Goal: Book appointment/travel/reservation

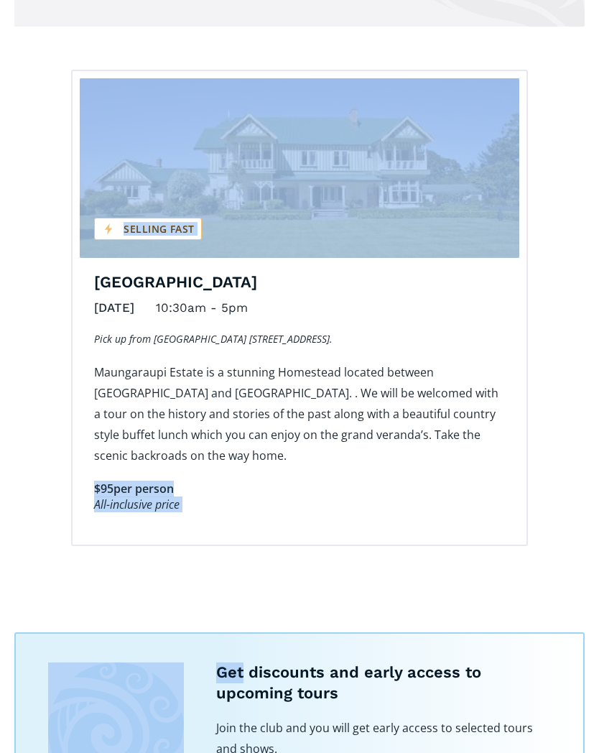
scroll to position [803, 0]
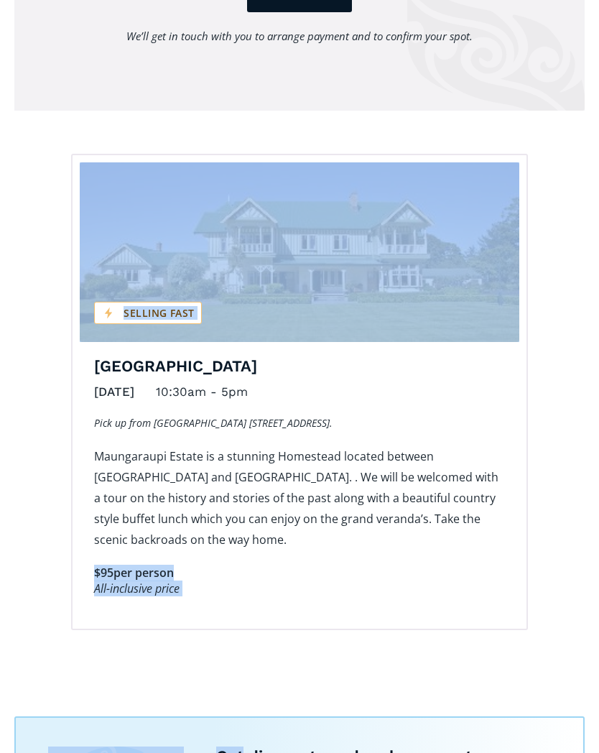
click at [35, 190] on div "Book your spot There is limited availability for this event. Please give us cal…" at bounding box center [299, 137] width 570 height 986
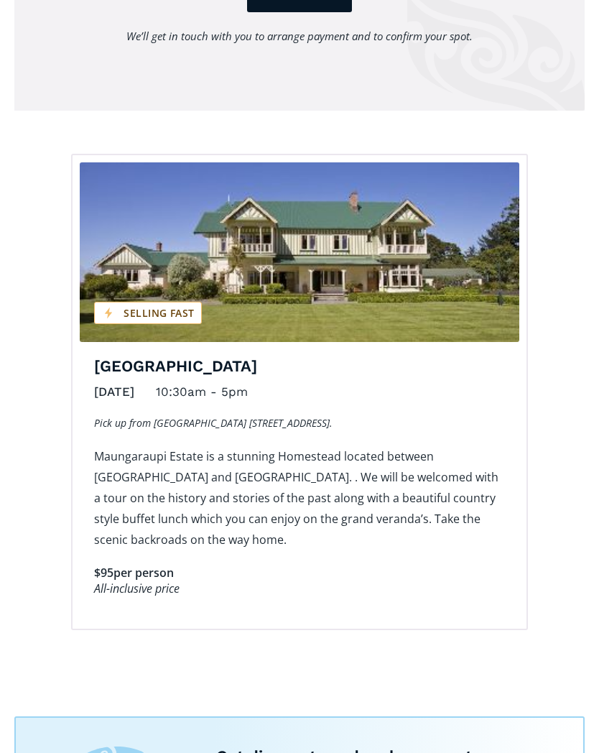
click at [28, 256] on div "Book your spot There is limited availability for this event. Please give us cal…" at bounding box center [299, 137] width 570 height 986
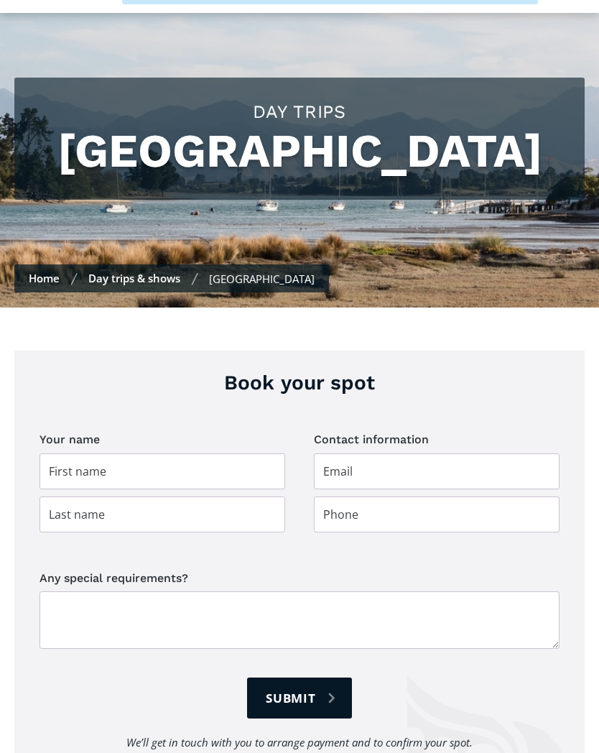
scroll to position [97, 0]
click at [57, 489] on input "Day trip booking" at bounding box center [163, 471] width 246 height 36
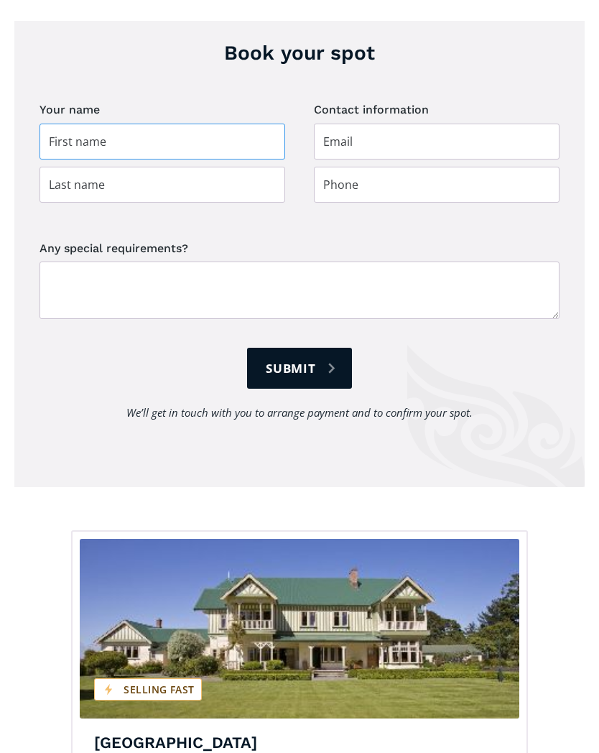
scroll to position [422, 0]
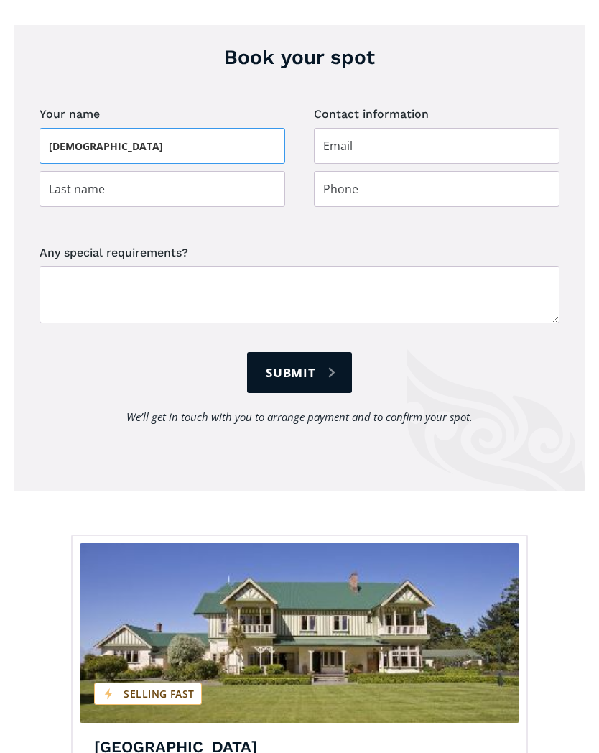
type input "[DEMOGRAPHIC_DATA]"
click at [46, 207] on input "Day trip booking" at bounding box center [163, 189] width 246 height 36
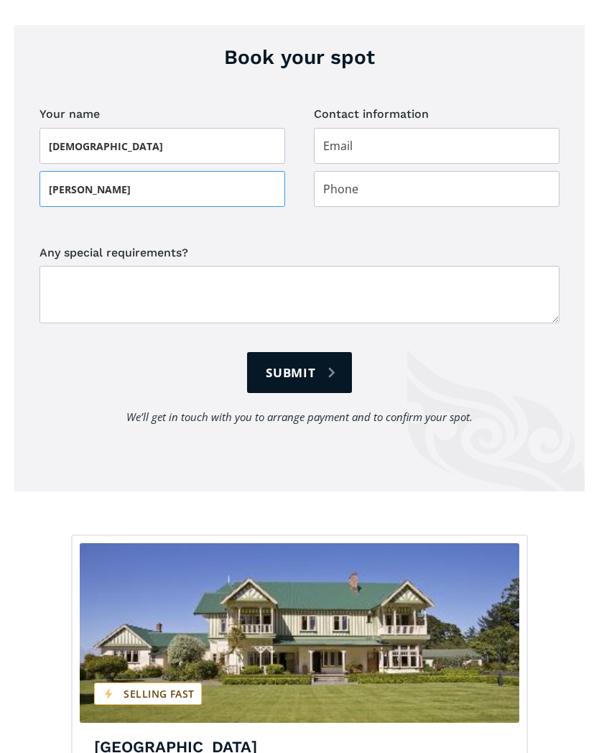
type input "[PERSON_NAME]"
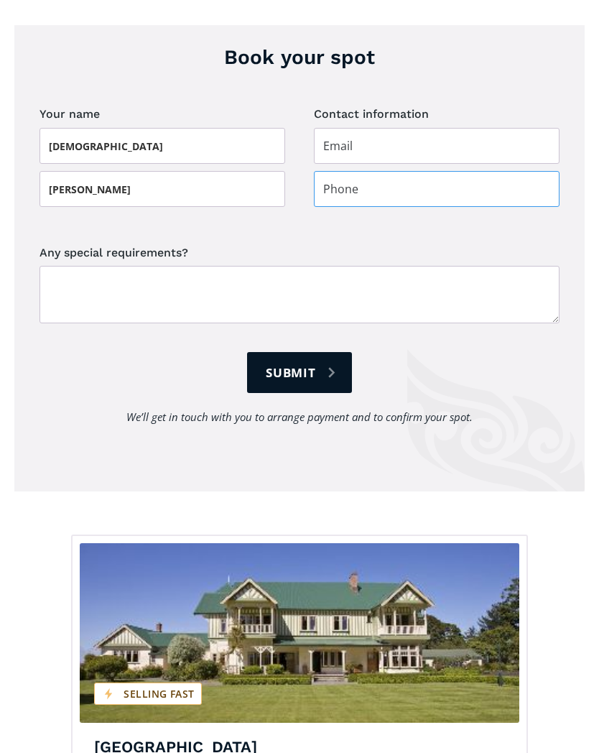
click at [323, 207] on input "Day trip booking" at bounding box center [437, 189] width 246 height 36
type input "0272330195"
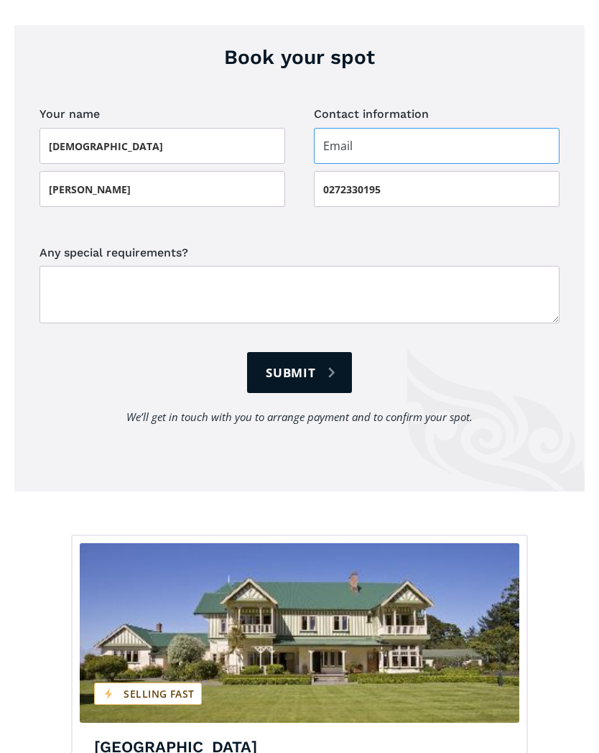
click at [328, 164] on input "Day trip booking" at bounding box center [437, 146] width 246 height 36
type input "[EMAIL_ADDRESS][DOMAIN_NAME]"
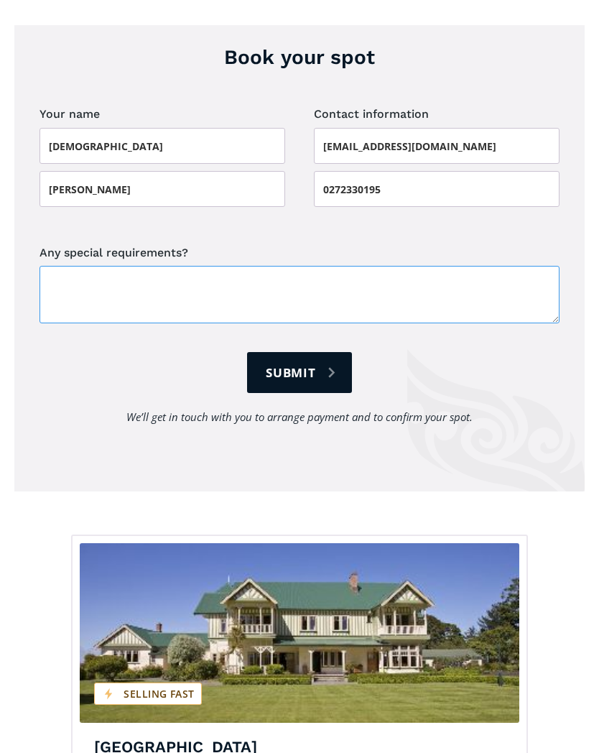
click at [65, 323] on textarea "Any special requirements?" at bounding box center [300, 294] width 520 height 57
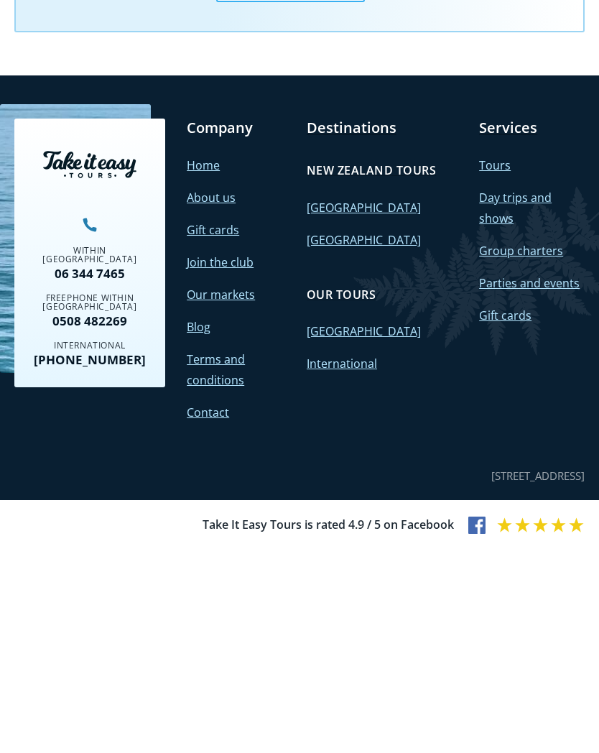
scroll to position [1509, 0]
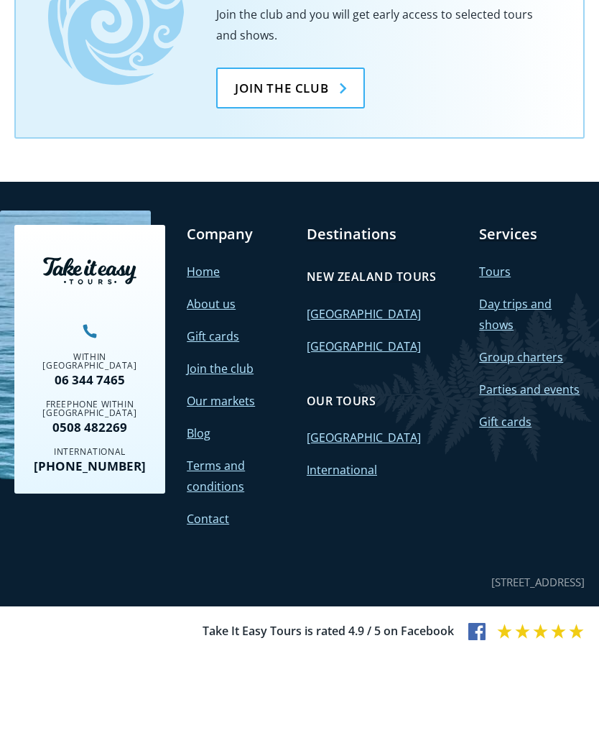
click at [287, 165] on link "Join the club" at bounding box center [290, 185] width 149 height 41
